Goal: Task Accomplishment & Management: Use online tool/utility

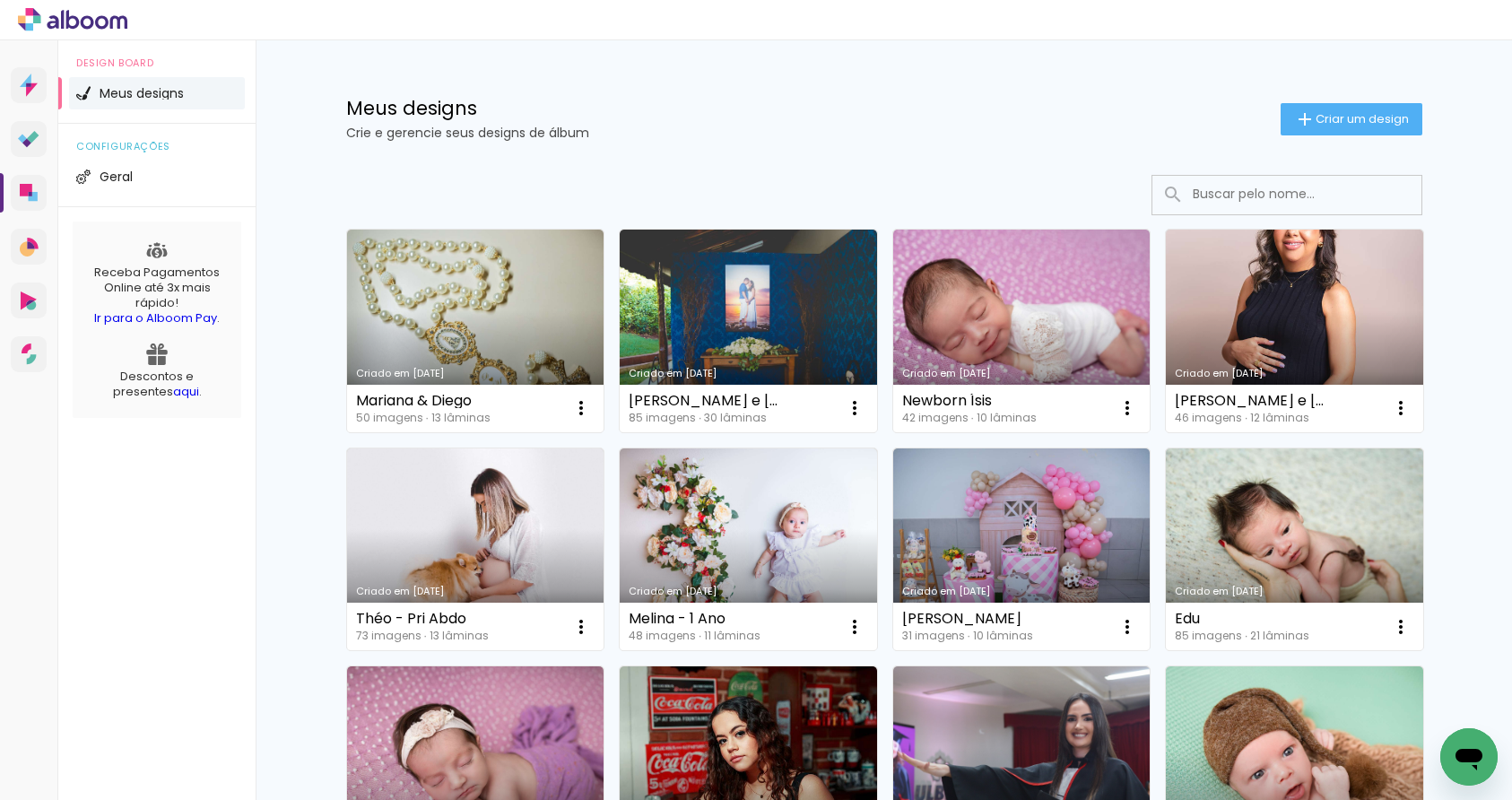
scroll to position [1147, 0]
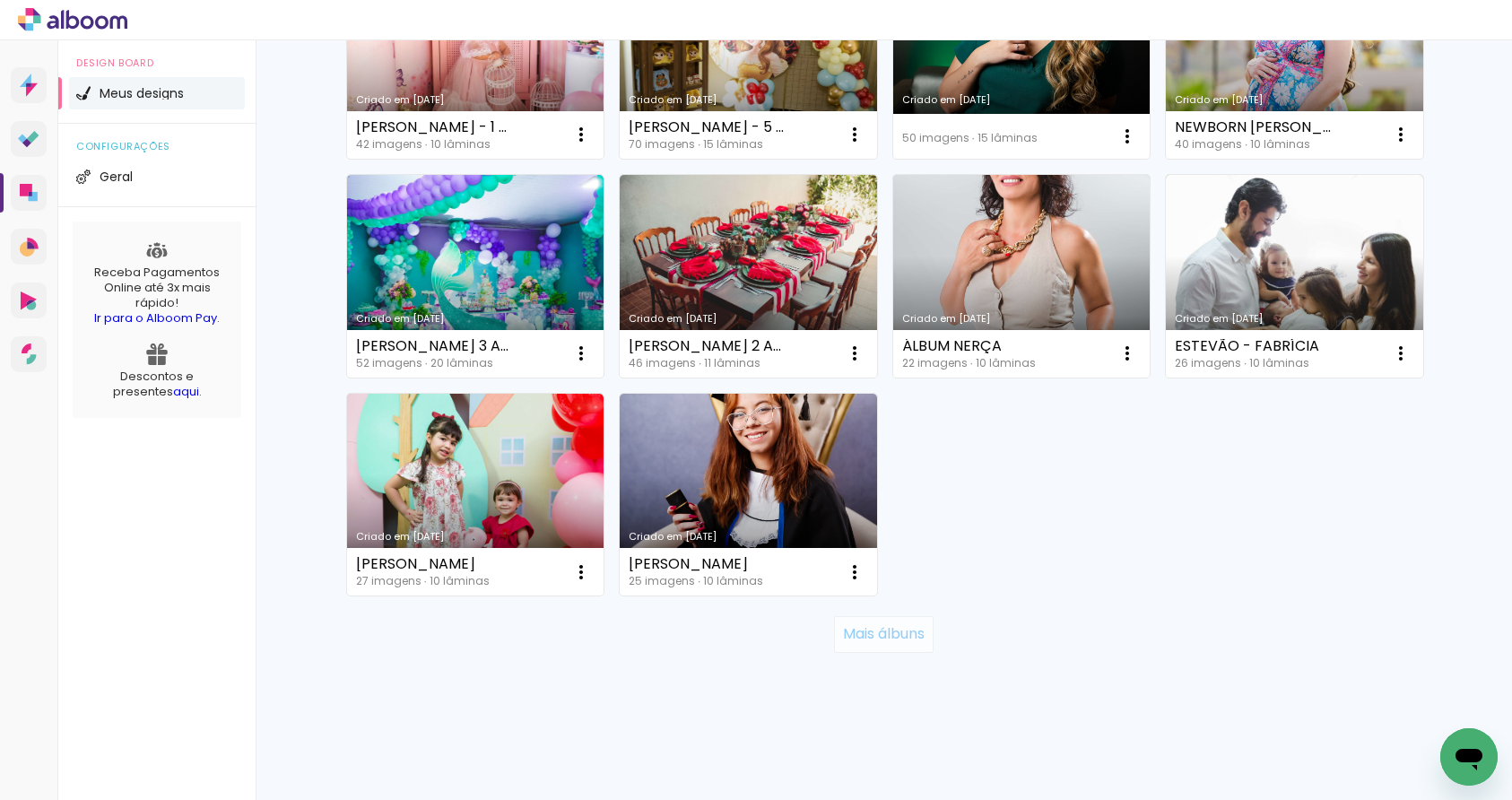
click at [0, 0] on slot "Mais álbuns" at bounding box center [0, 0] width 0 height 0
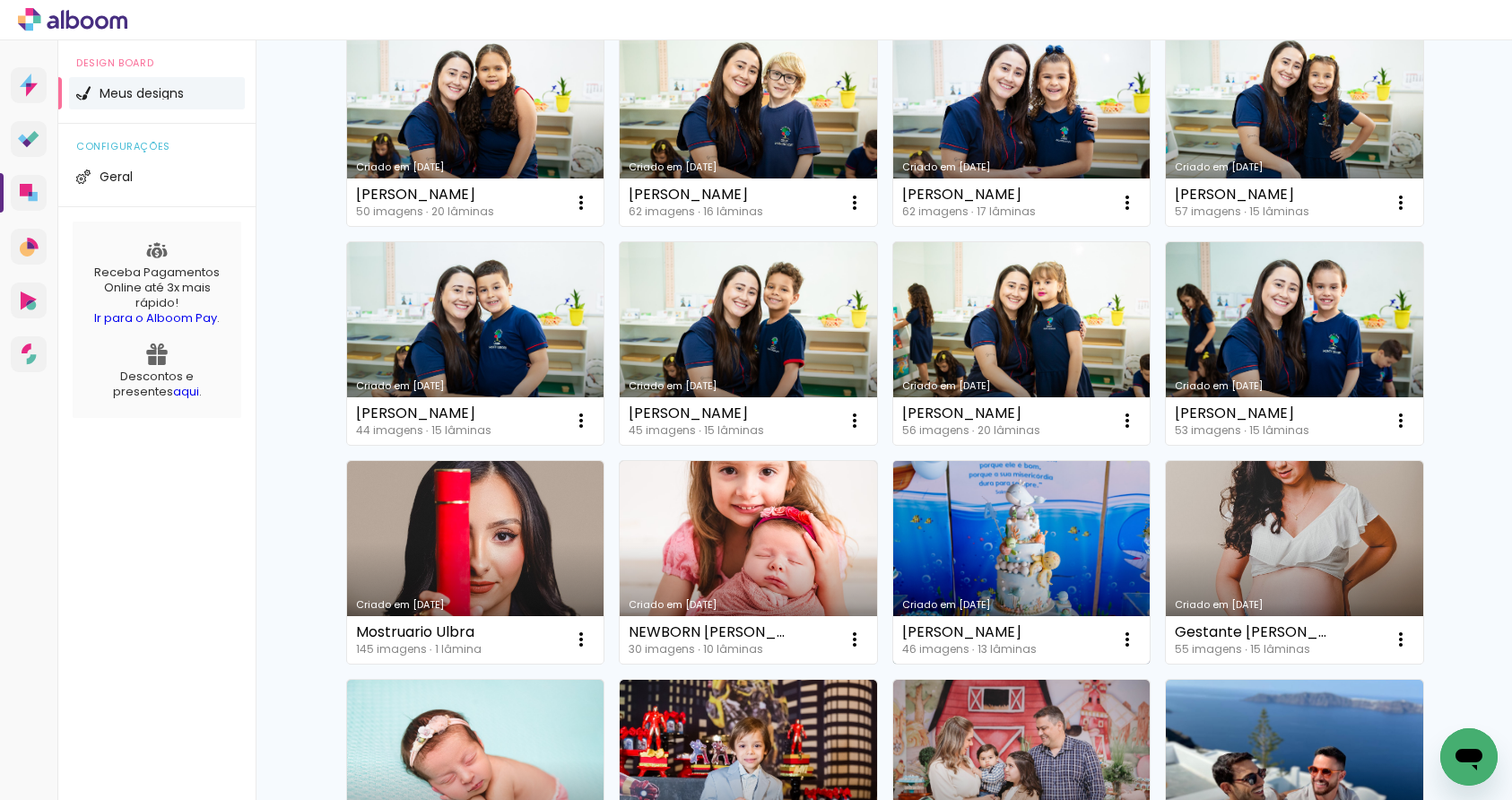
scroll to position [2457, 0]
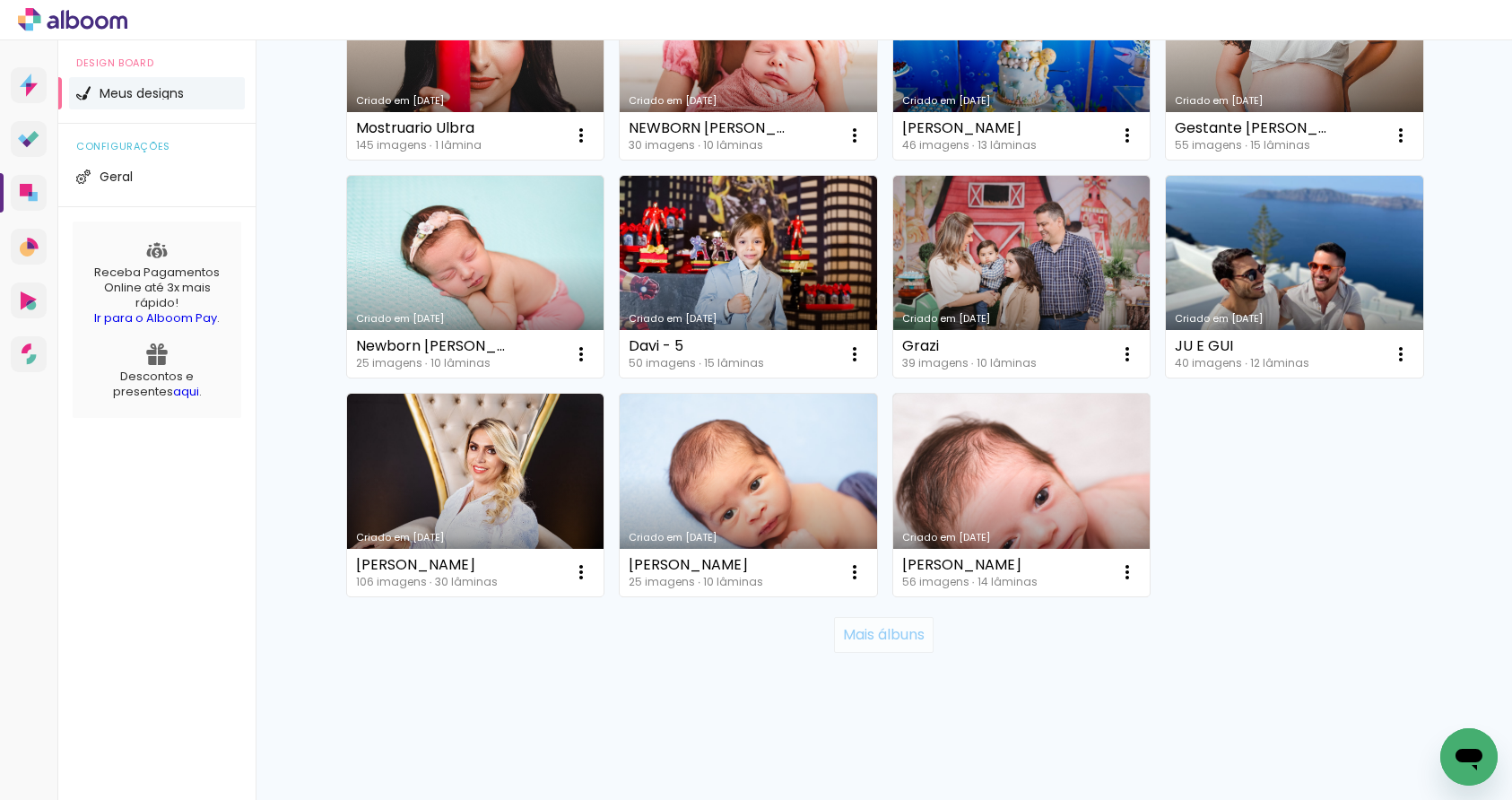
click at [0, 0] on slot "Mais álbuns" at bounding box center [0, 0] width 0 height 0
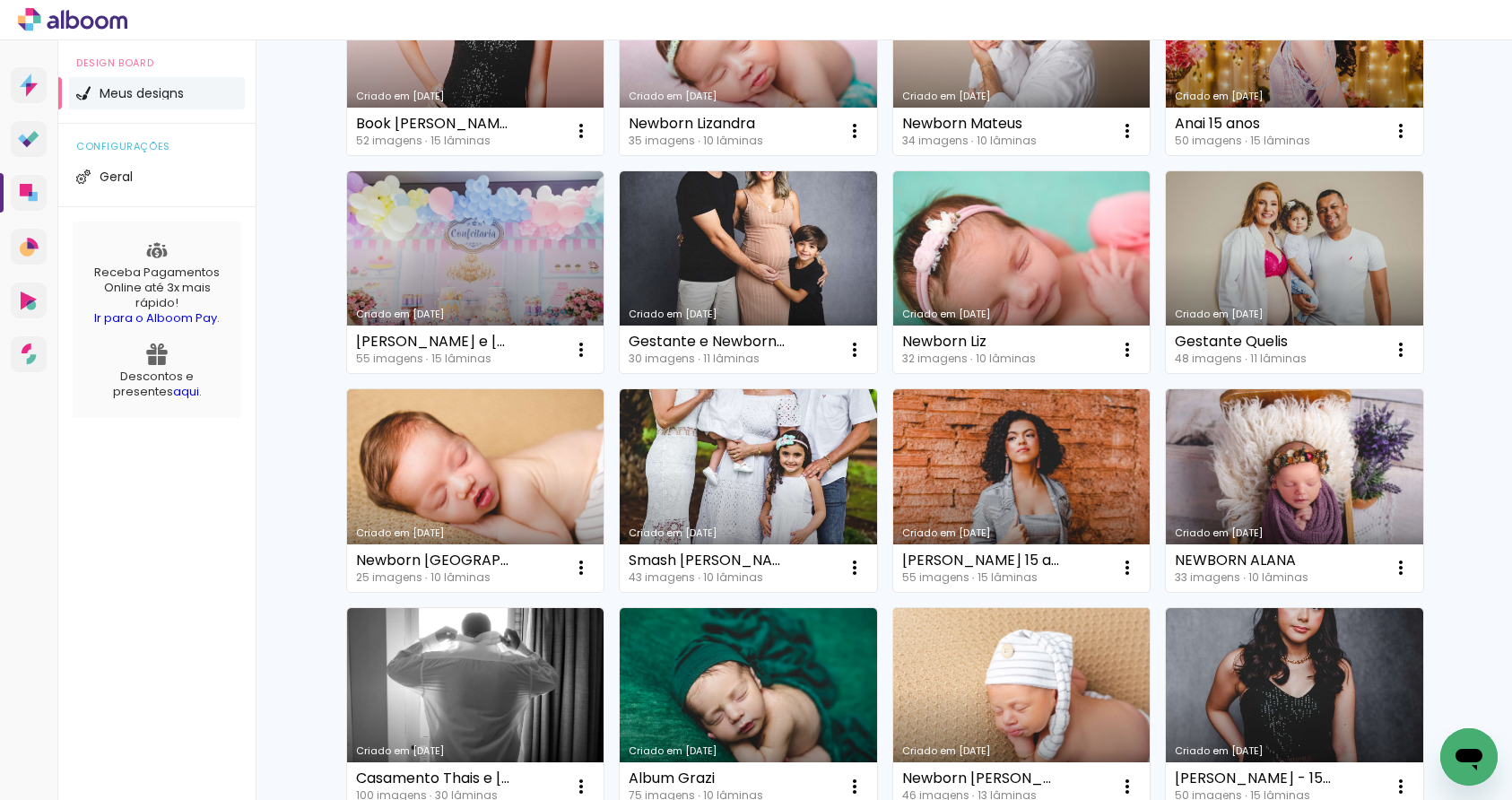
scroll to position [3769, 0]
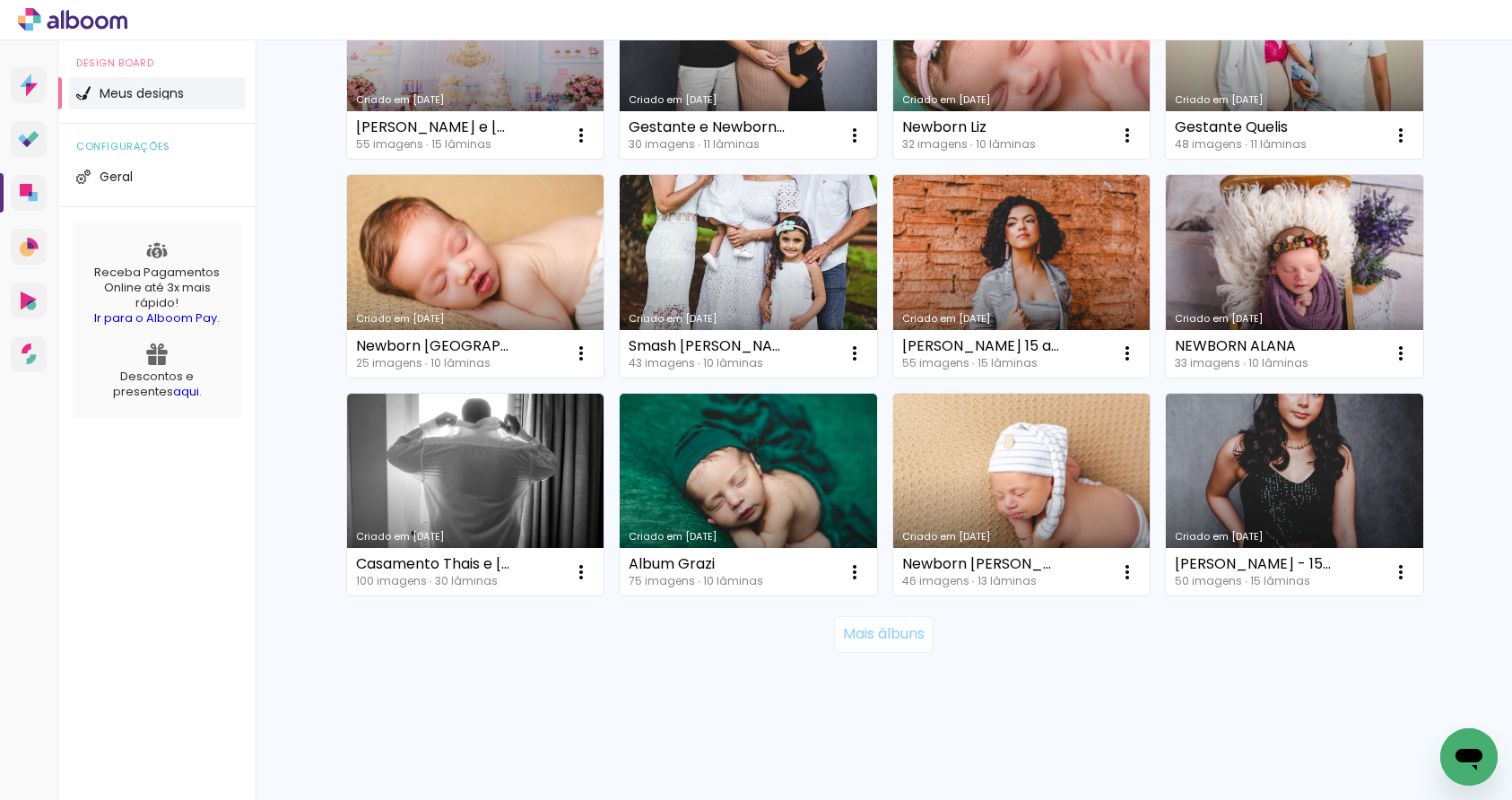
click at [0, 0] on slot "Mais álbuns" at bounding box center [0, 0] width 0 height 0
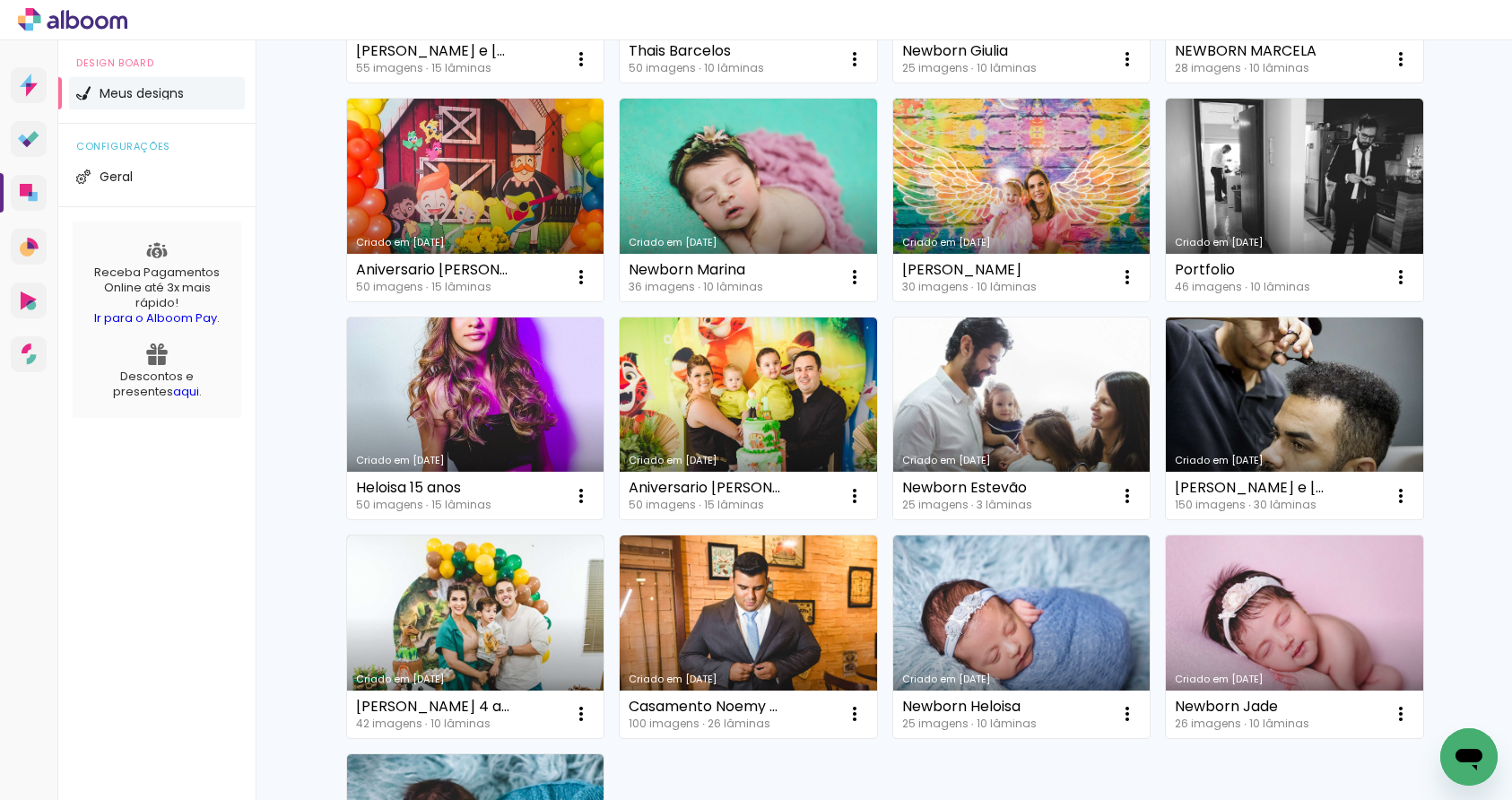
scroll to position [5189, 0]
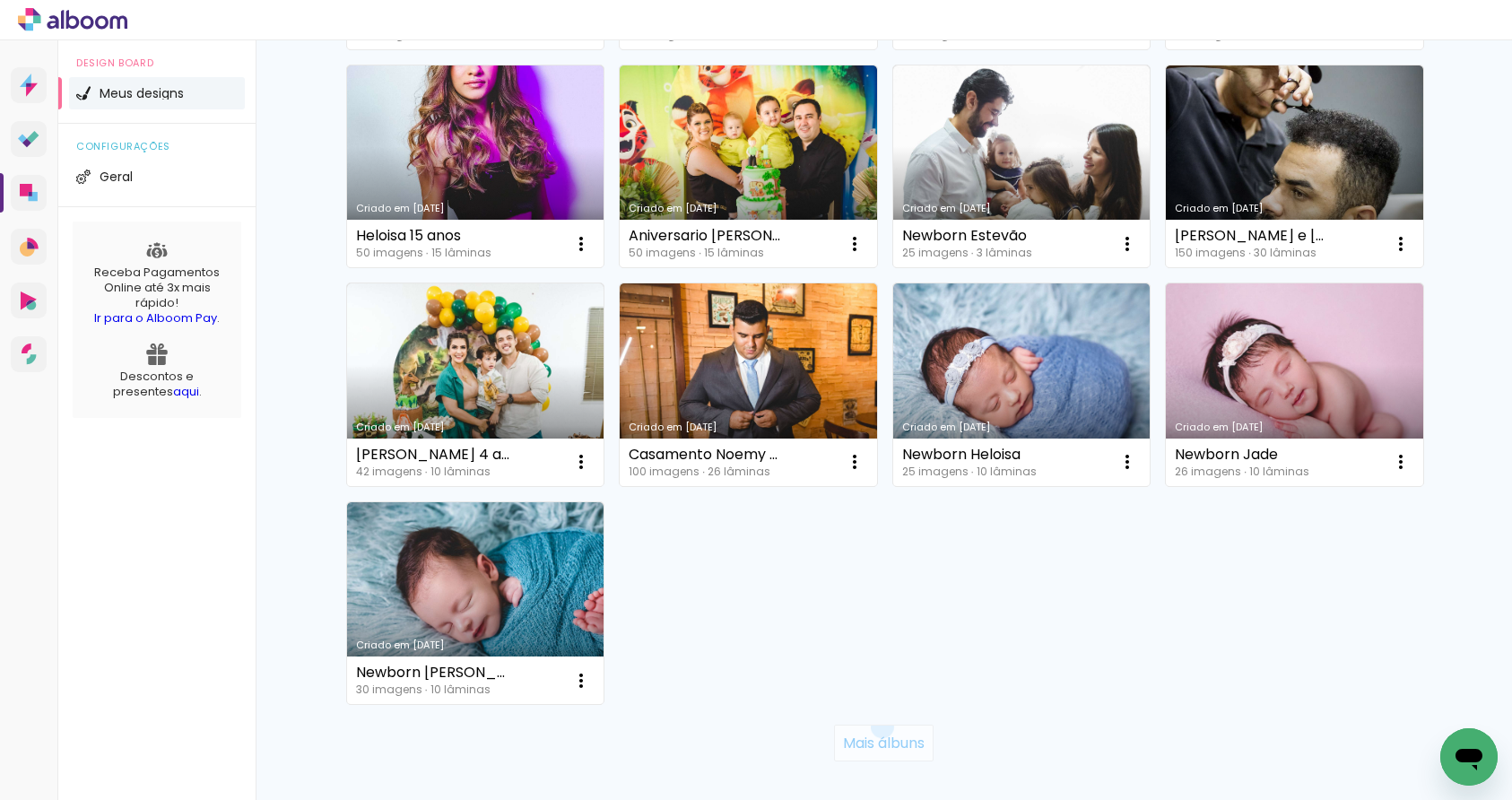
click at [873, 726] on paper-button "Mais álbuns" at bounding box center [884, 743] width 99 height 36
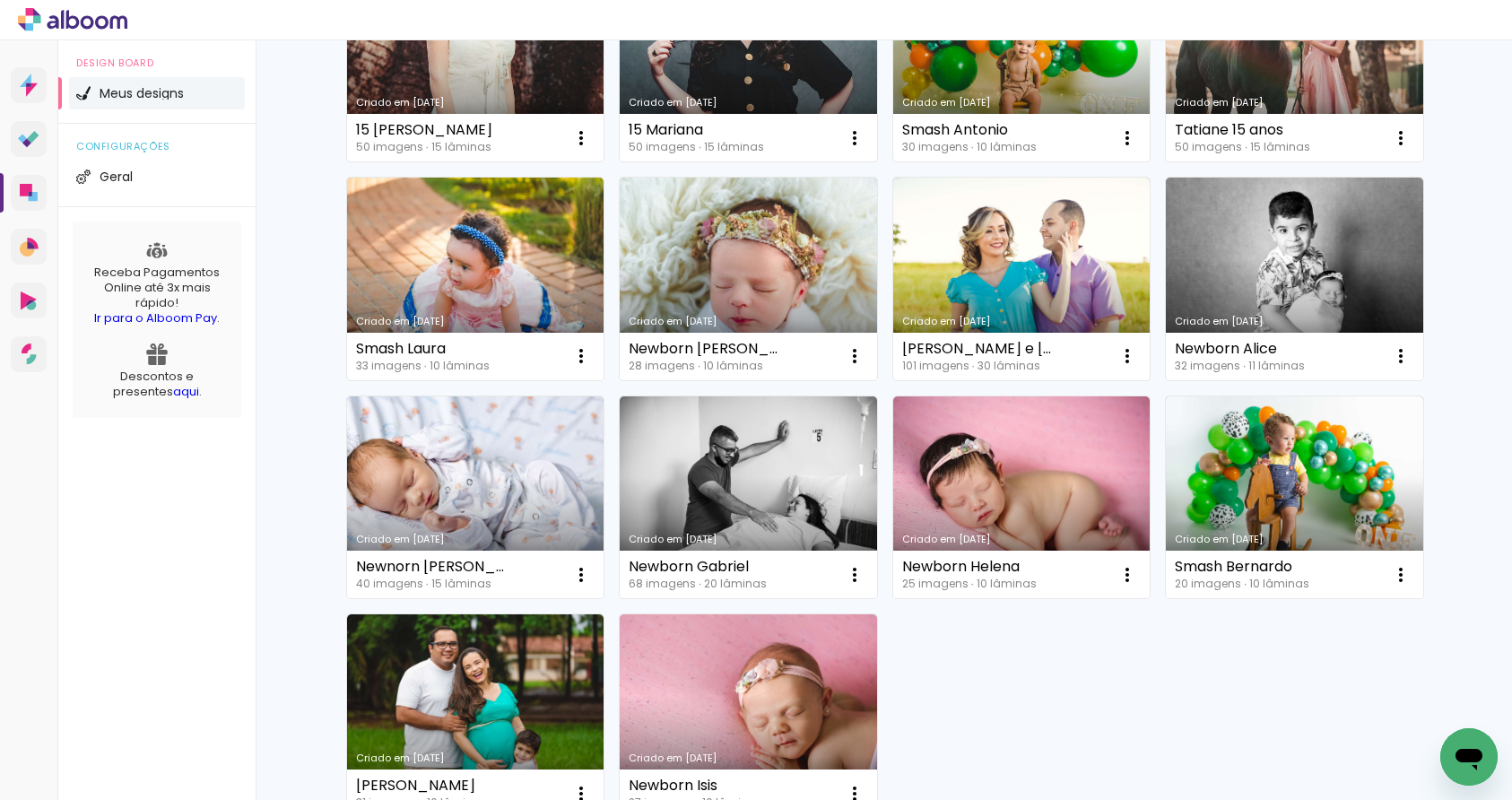
scroll to position [6608, 0]
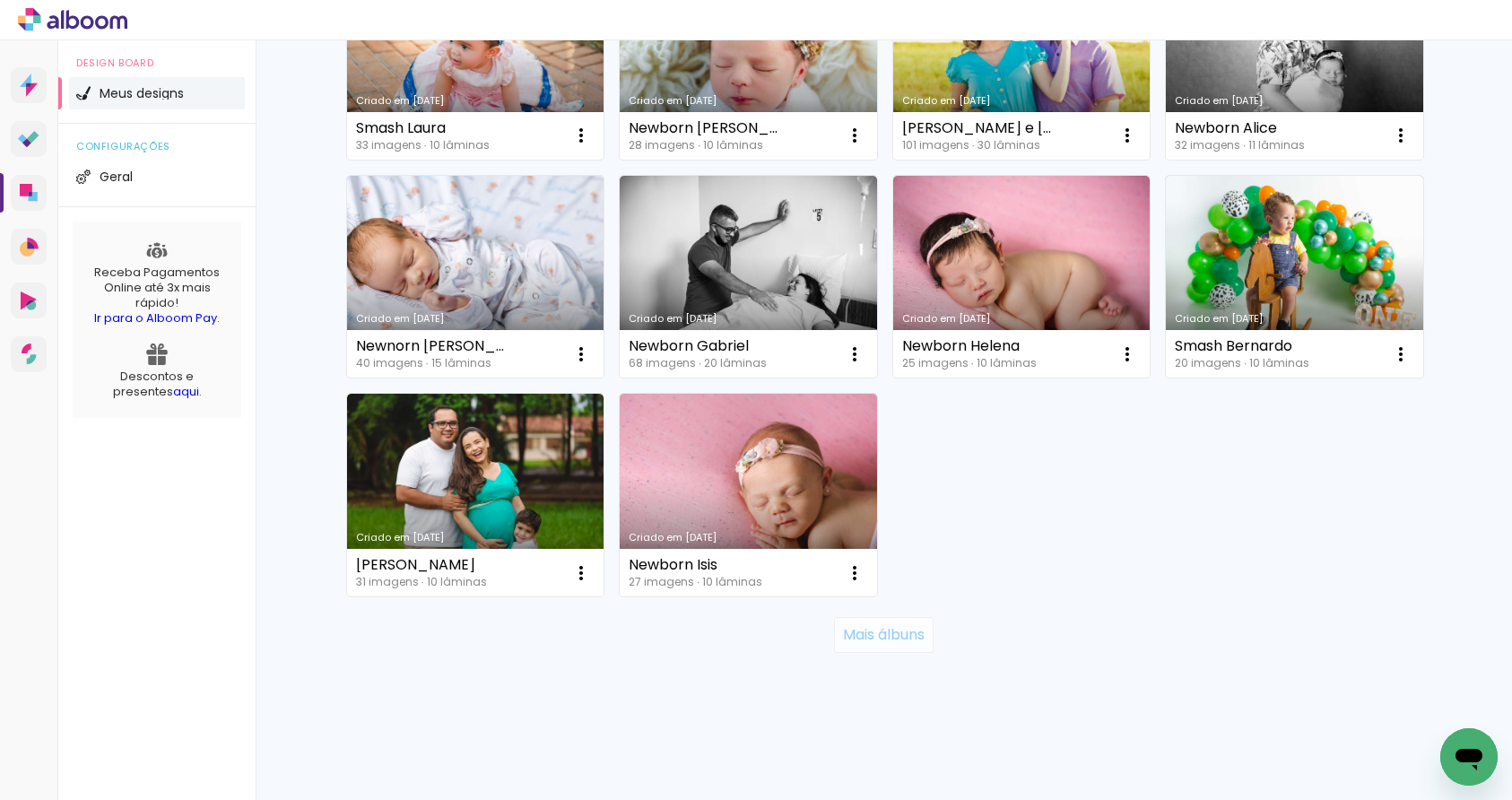
click at [0, 0] on slot "Mais álbuns" at bounding box center [0, 0] width 0 height 0
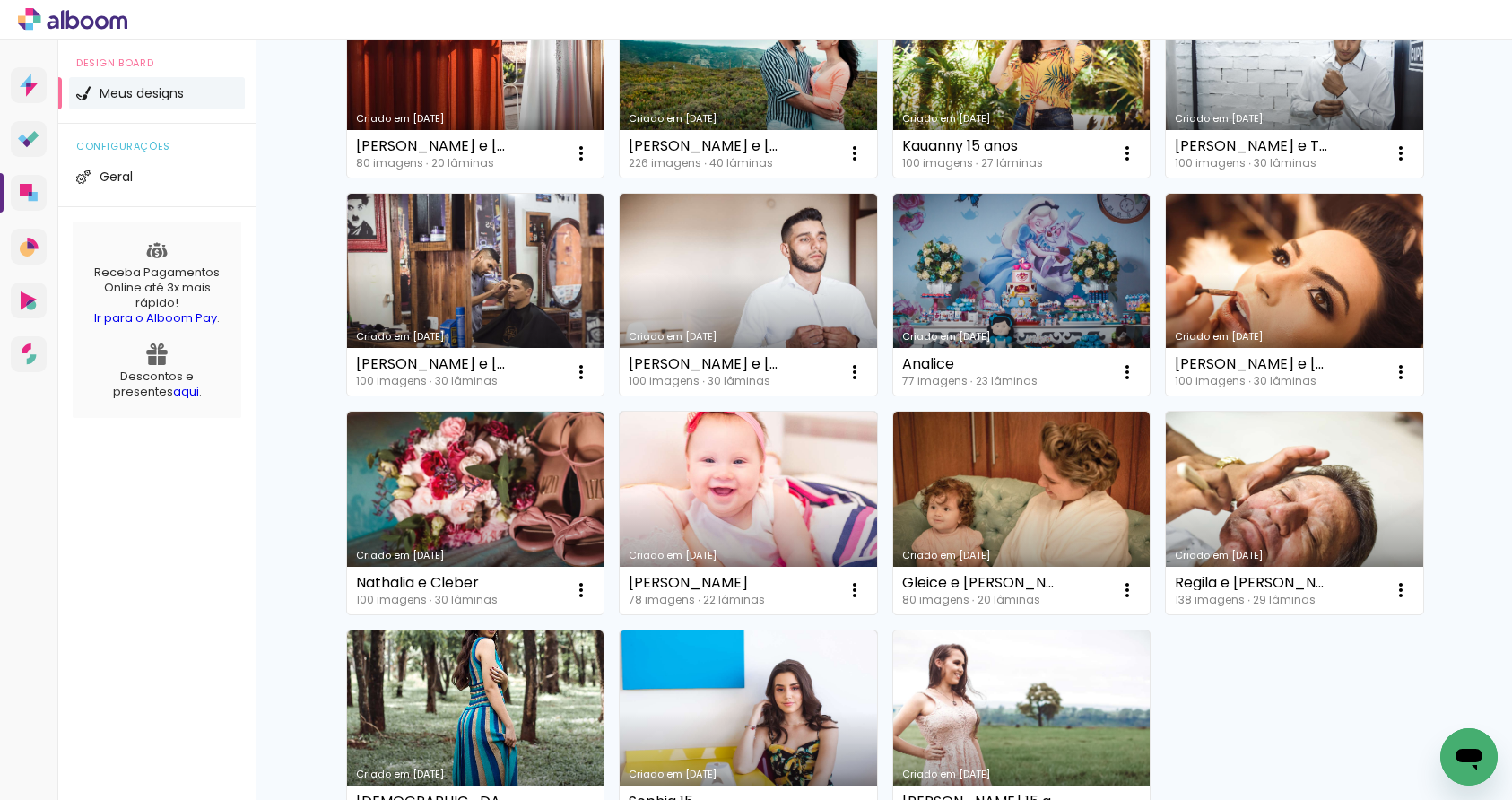
scroll to position [7920, 0]
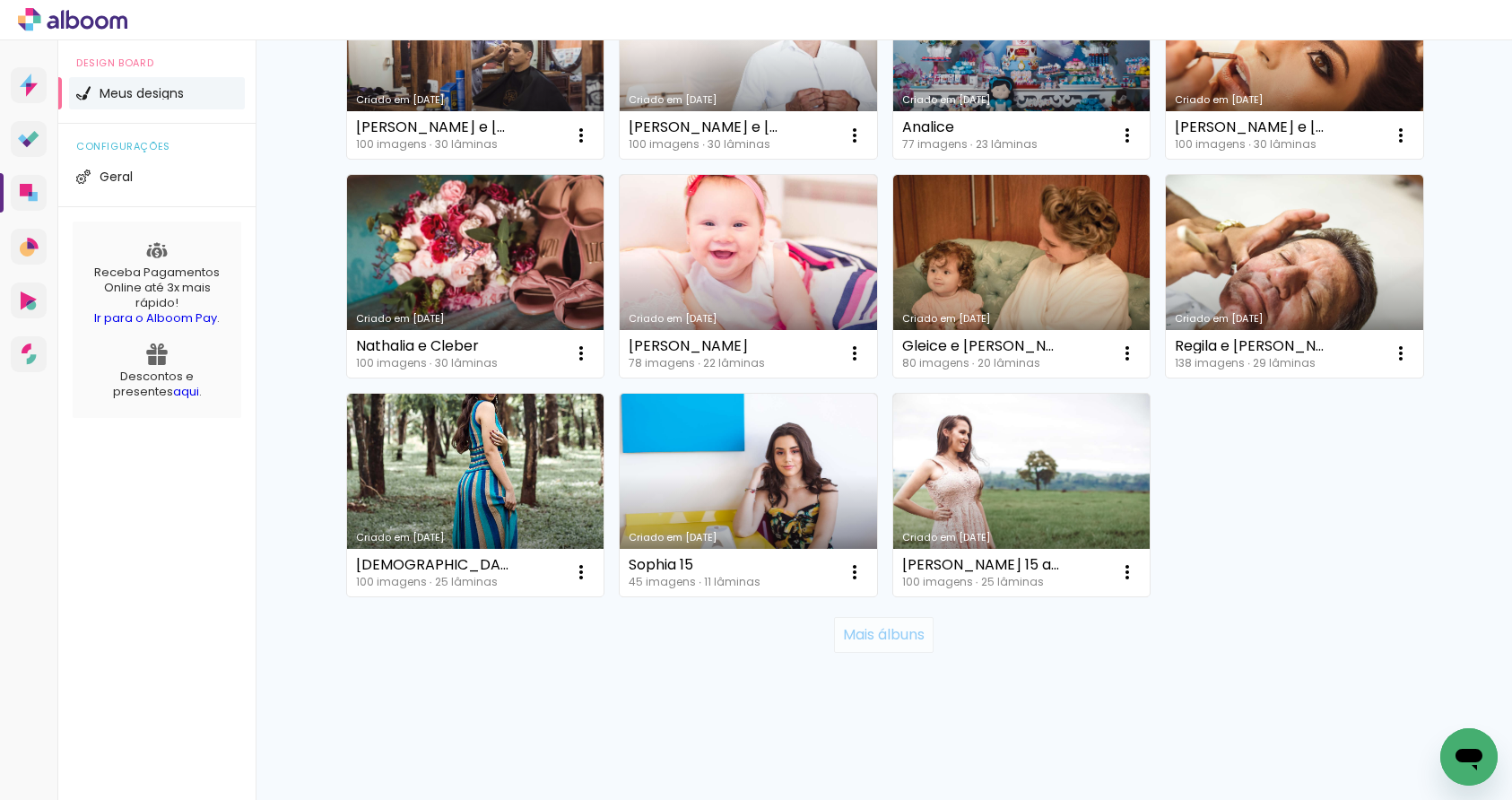
click at [0, 0] on slot "Mais álbuns" at bounding box center [0, 0] width 0 height 0
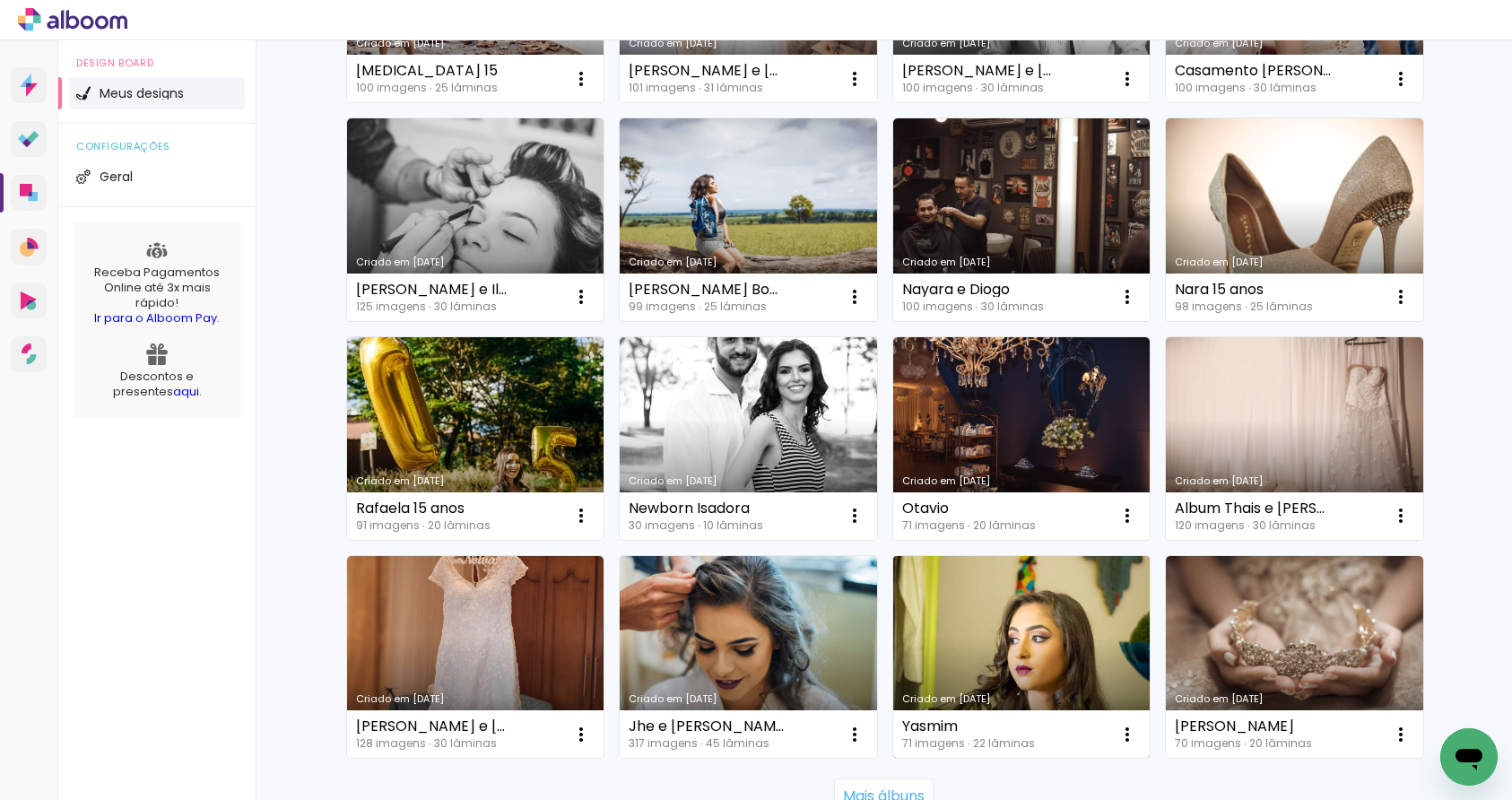
scroll to position [9151, 0]
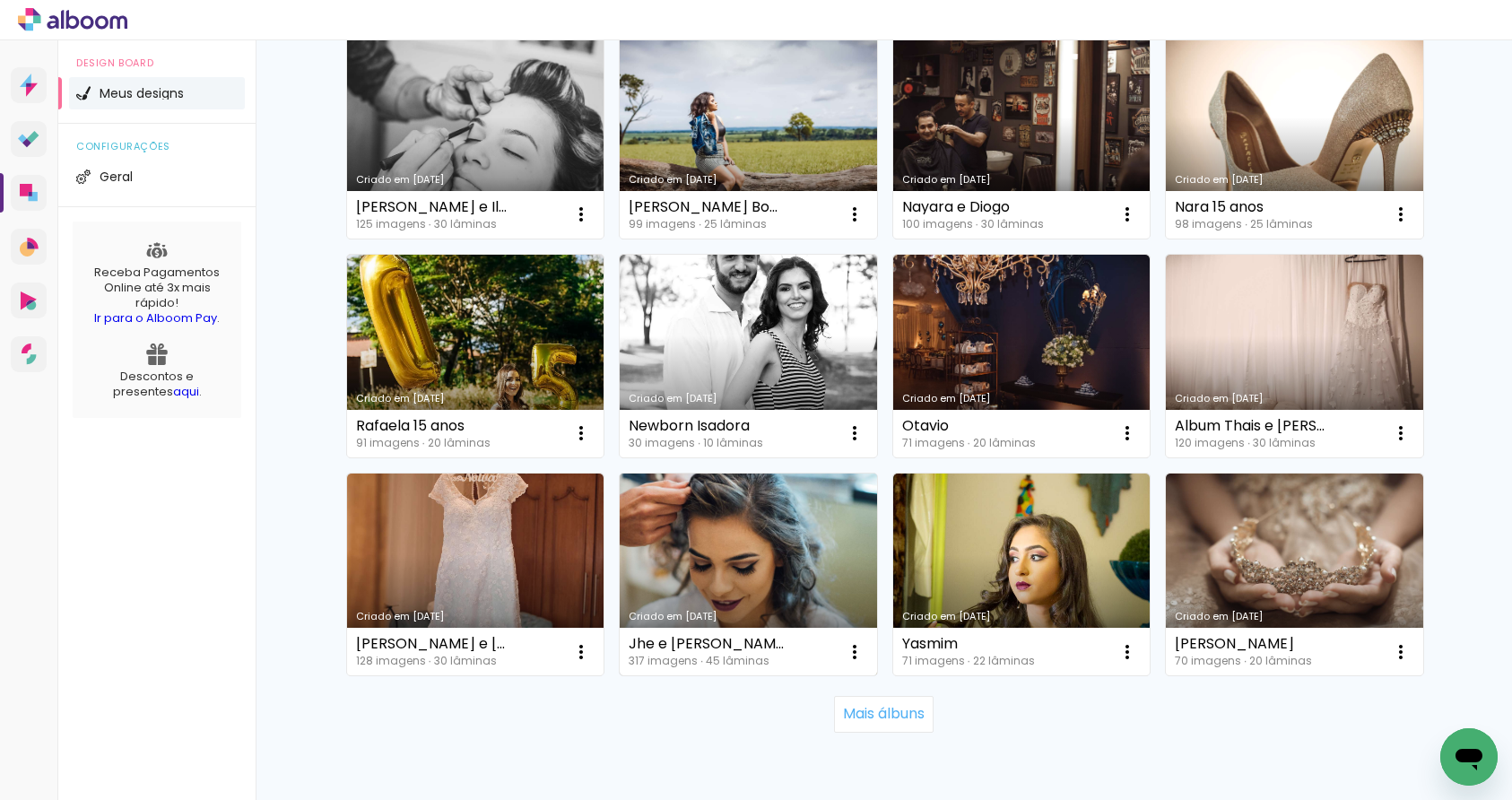
click at [748, 575] on link "Criado em [DATE]" at bounding box center [748, 575] width 258 height 202
